Goal: Complete application form

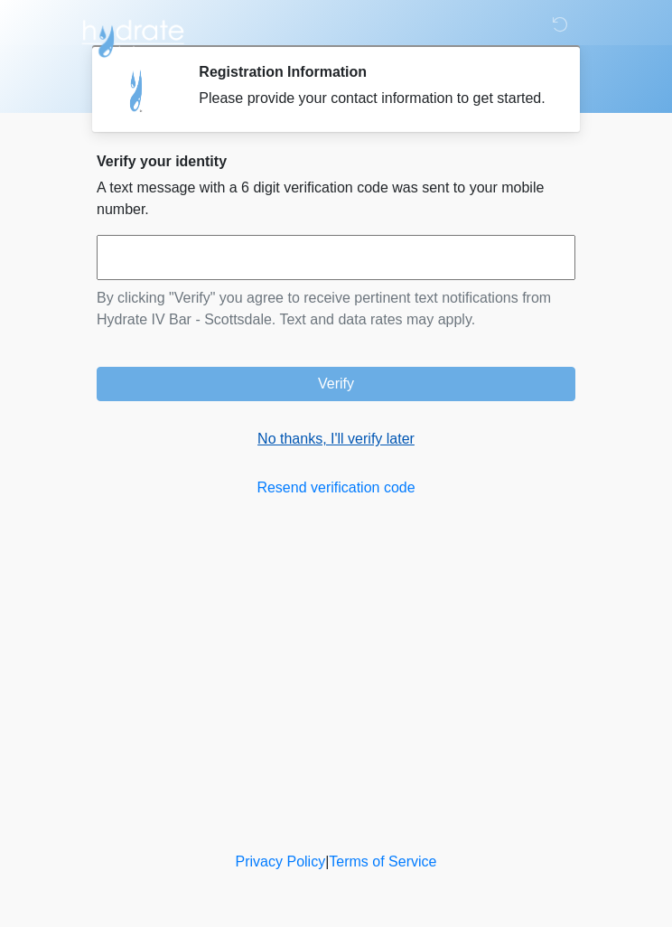
click at [397, 450] on link "No thanks, I'll verify later" at bounding box center [336, 439] width 479 height 22
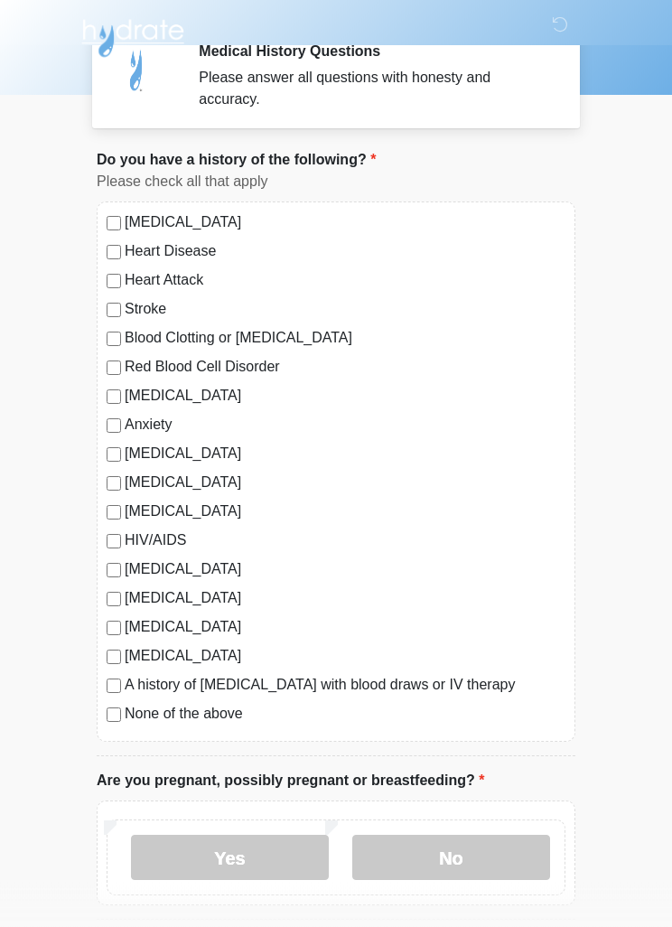
scroll to position [20, 0]
click at [99, 709] on div "[MEDICAL_DATA] Heart Disease Heart Attack Stroke Blood Clotting or [MEDICAL_DAT…" at bounding box center [336, 472] width 479 height 540
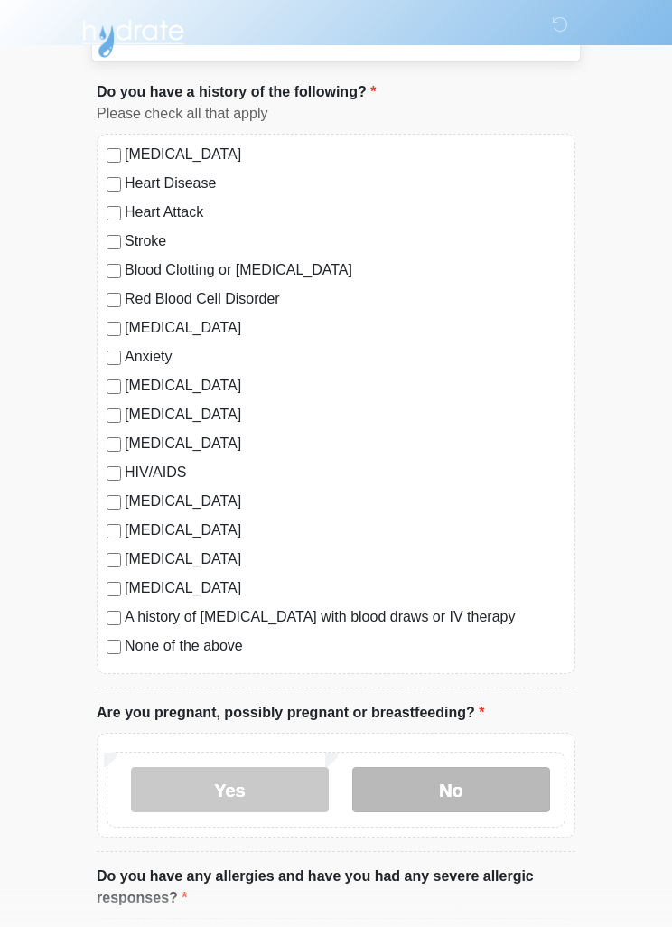
click at [513, 784] on label "No" at bounding box center [451, 789] width 198 height 45
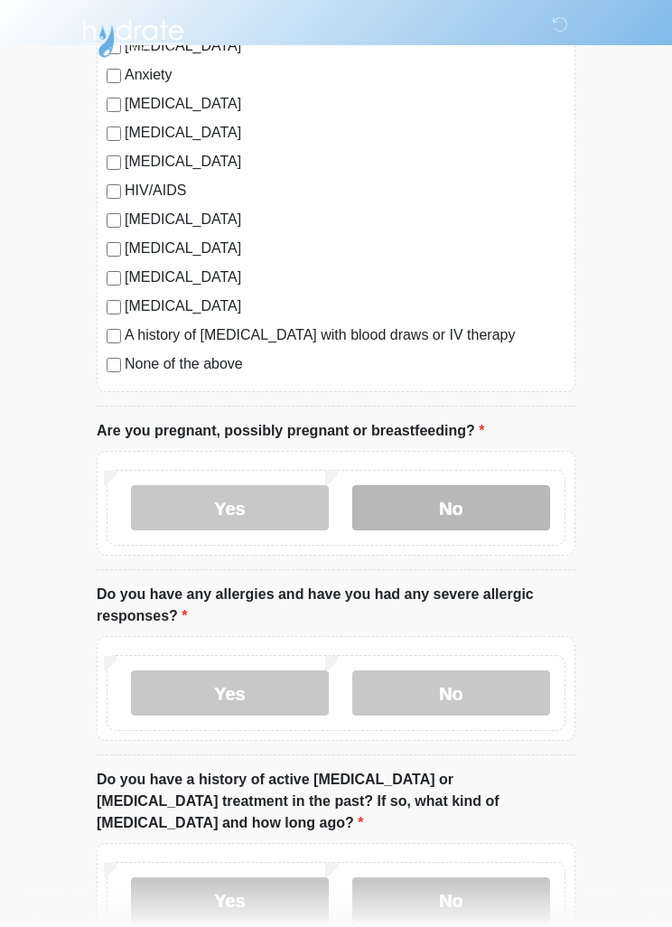
scroll to position [405, 0]
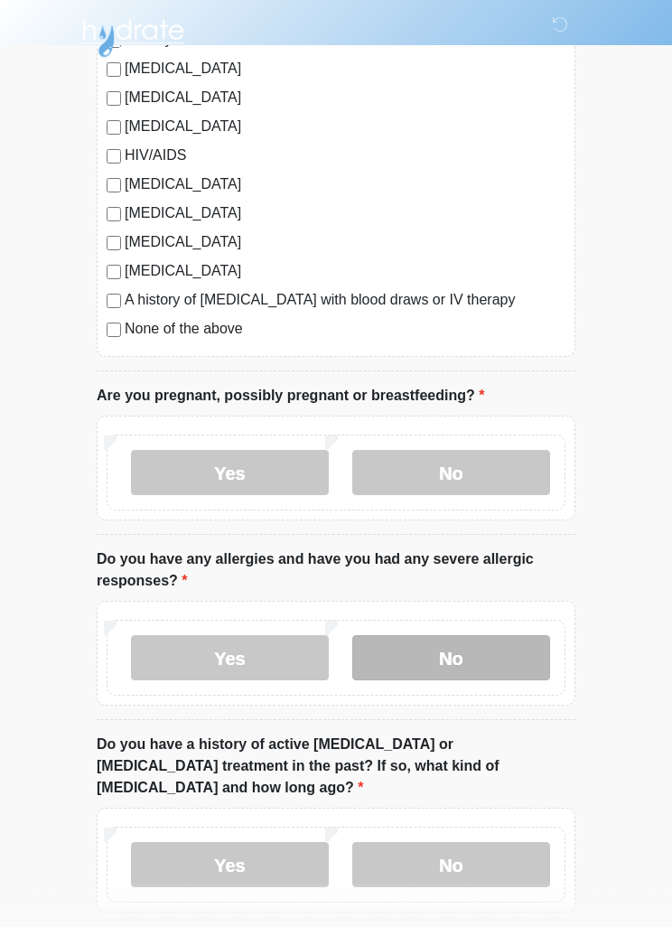
click at [509, 642] on label "No" at bounding box center [451, 658] width 198 height 45
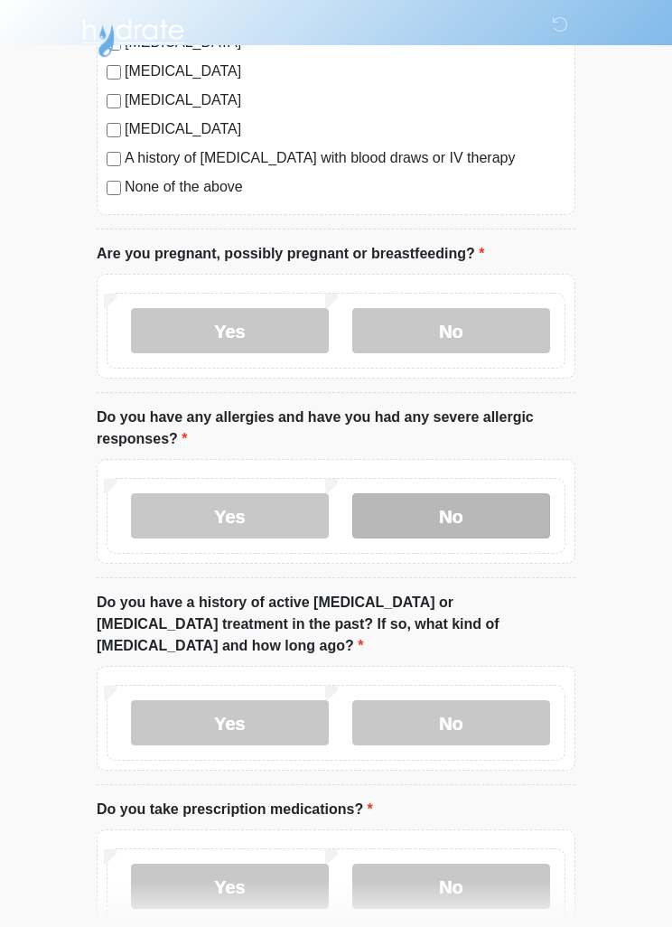
scroll to position [548, 0]
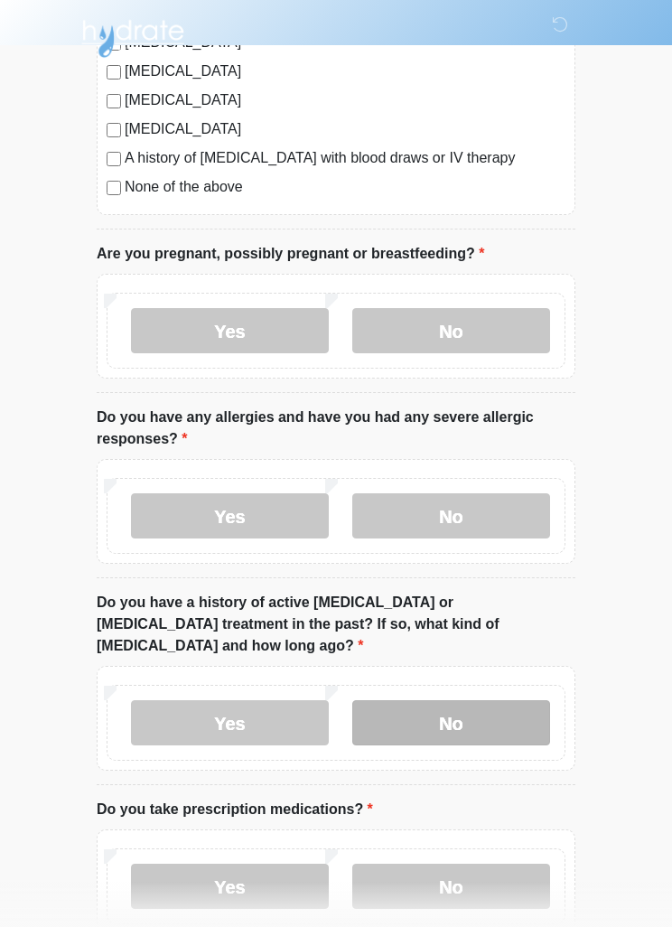
click at [522, 700] on label "No" at bounding box center [451, 722] width 198 height 45
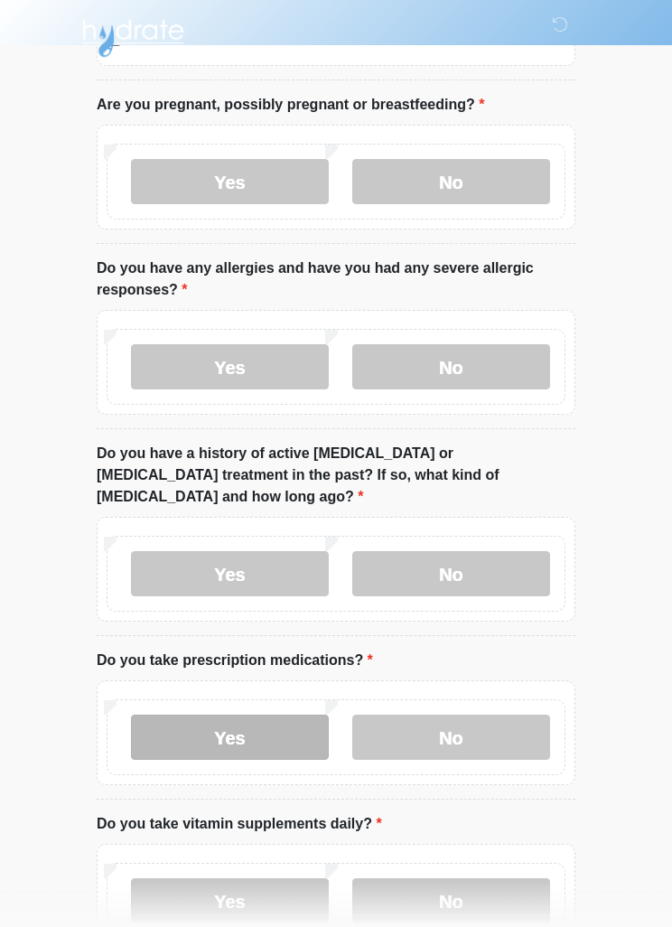
click at [186, 717] on label "Yes" at bounding box center [230, 738] width 198 height 45
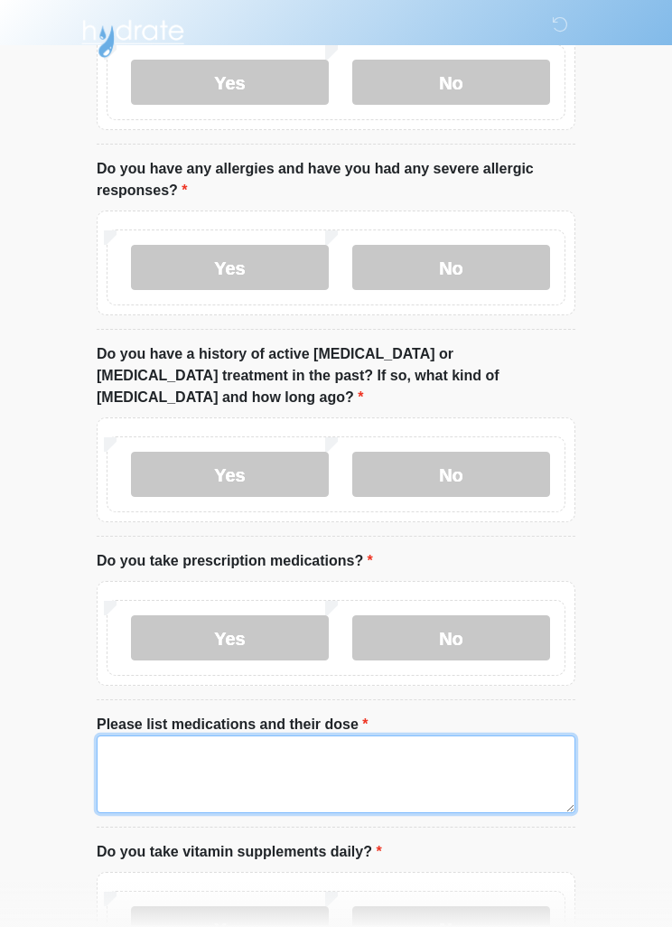
click at [459, 743] on textarea "Please list medications and their dose" at bounding box center [336, 775] width 479 height 78
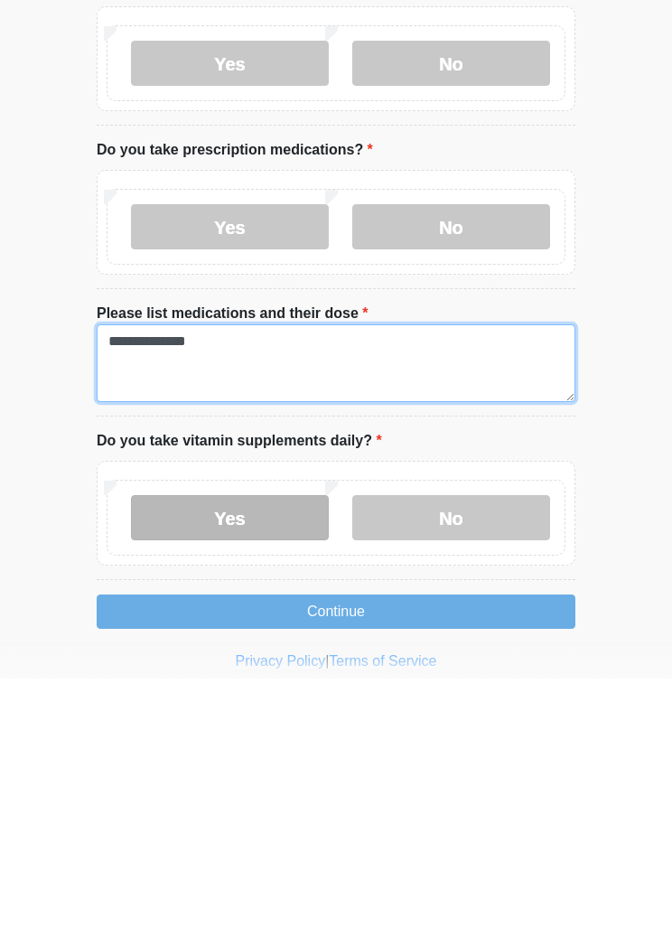
type textarea "**********"
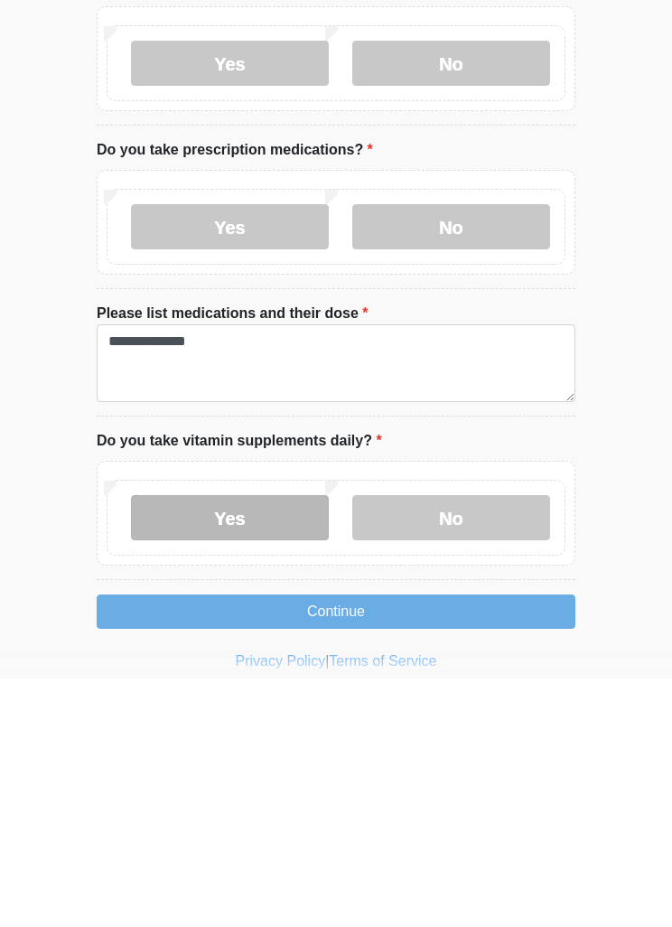
click at [255, 745] on label "Yes" at bounding box center [230, 767] width 198 height 45
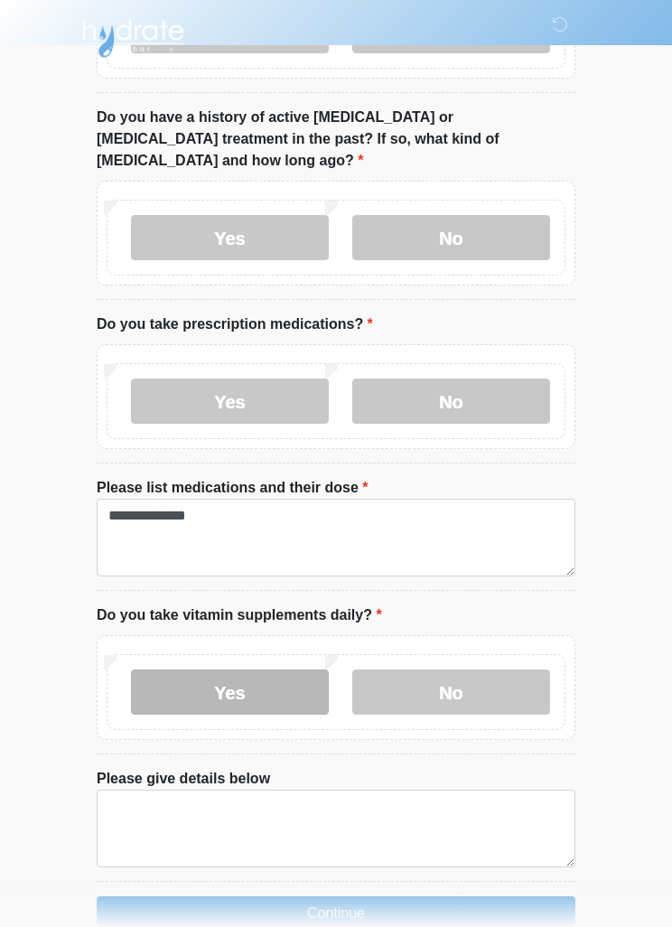
scroll to position [1051, 0]
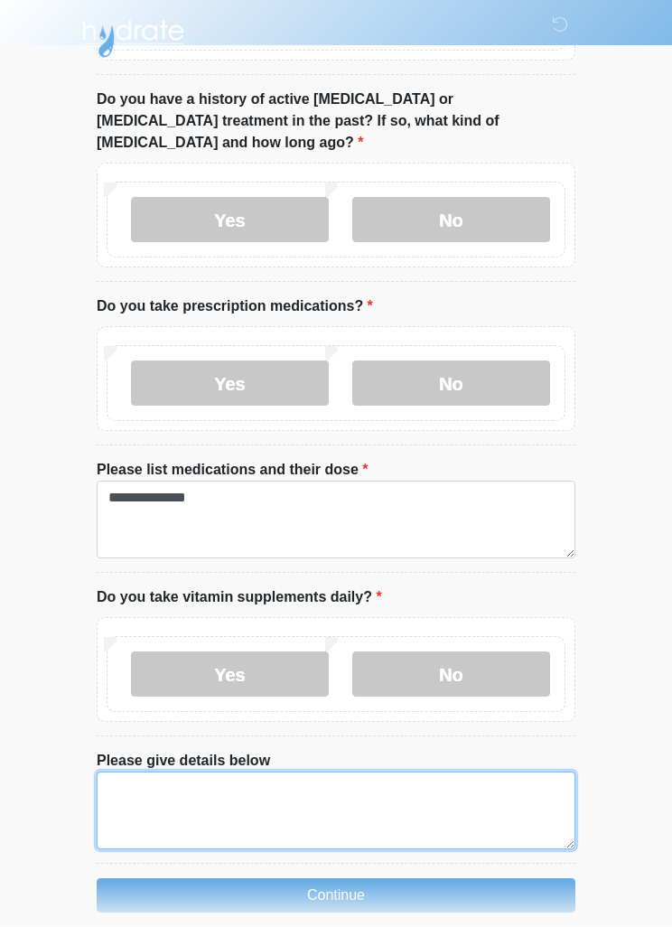
click at [370, 772] on textarea "Please give details below" at bounding box center [336, 811] width 479 height 78
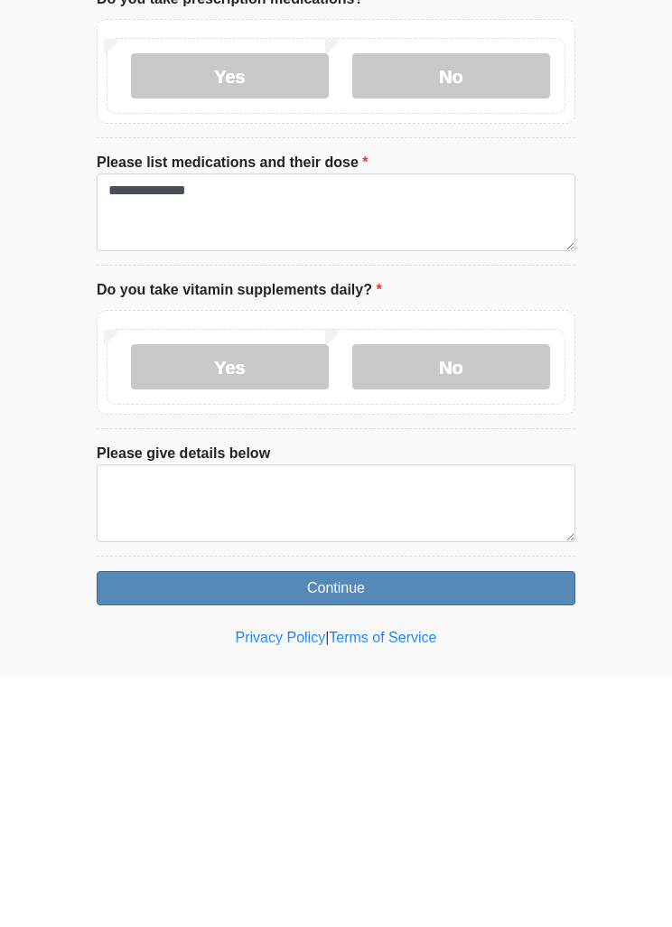
click at [465, 821] on button "Continue" at bounding box center [336, 838] width 479 height 34
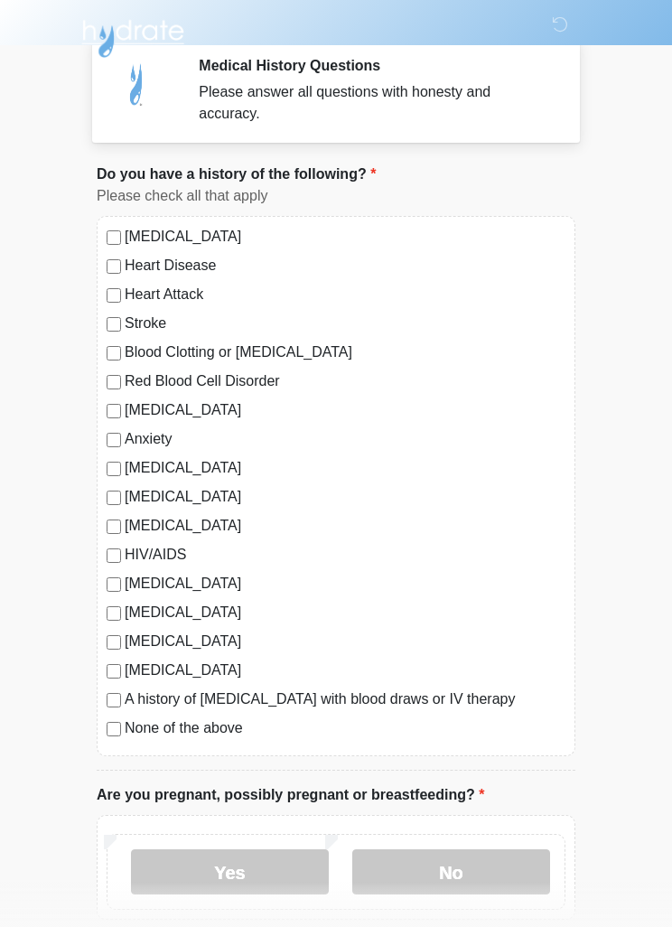
scroll to position [0, 0]
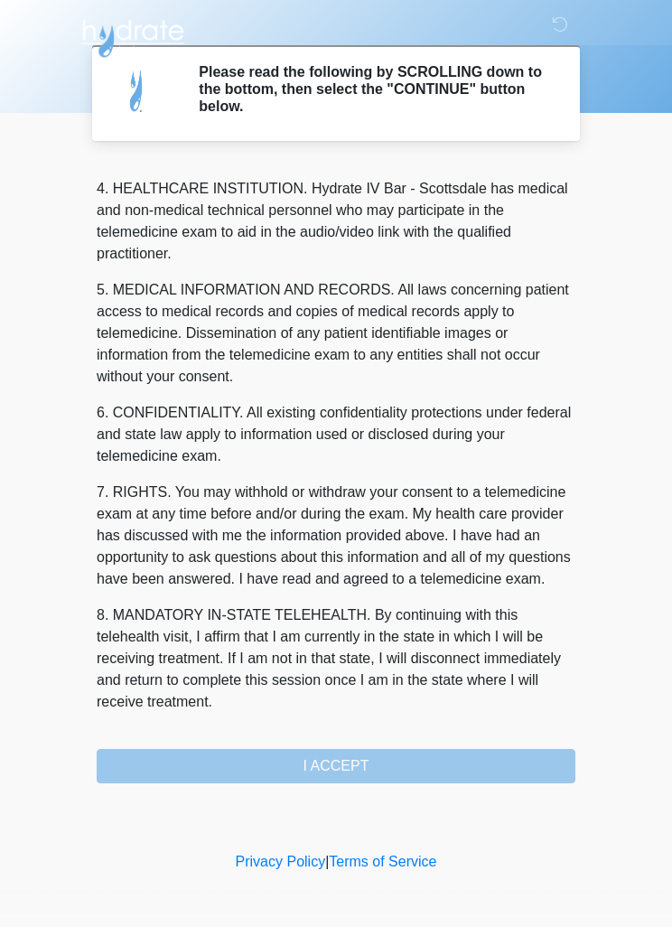
click at [420, 754] on div "1. PURPOSE. The purpose of this form is to obtain your consent for a telemedici…" at bounding box center [336, 473] width 479 height 622
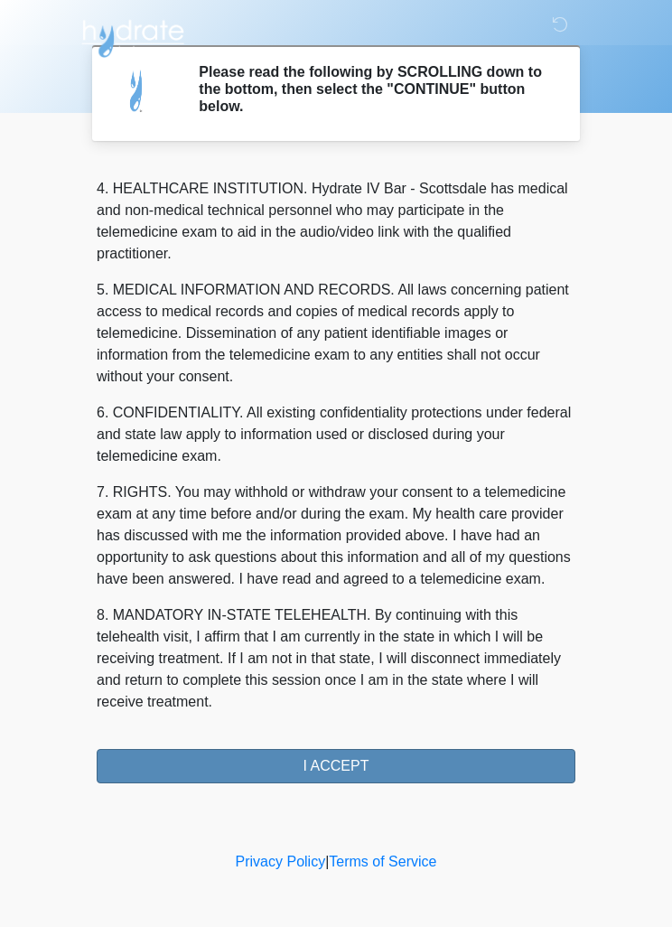
click at [470, 760] on button "I ACCEPT" at bounding box center [336, 766] width 479 height 34
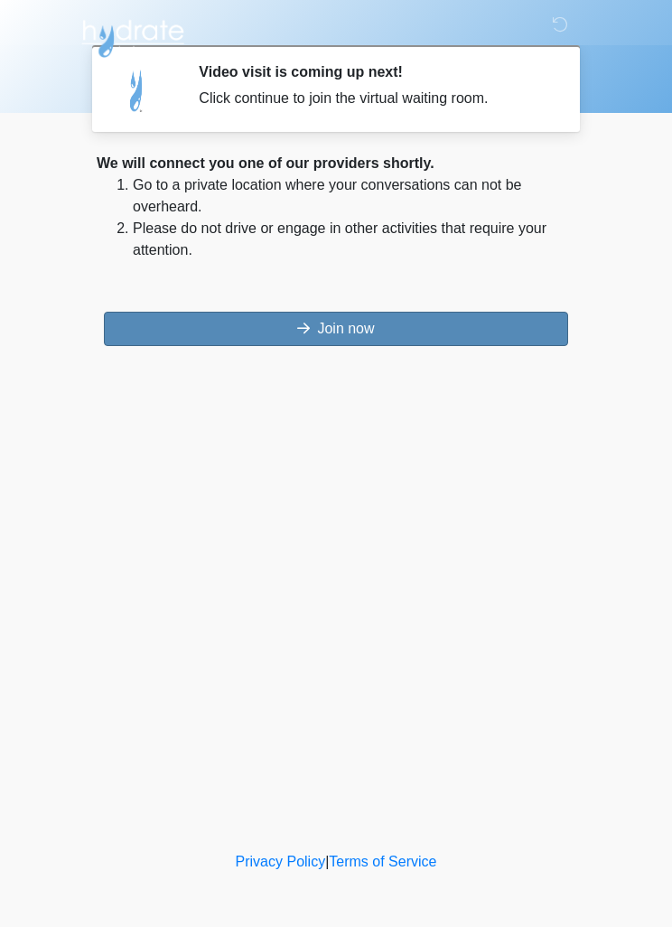
click at [388, 325] on button "Join now" at bounding box center [336, 329] width 465 height 34
